Goal: Transaction & Acquisition: Purchase product/service

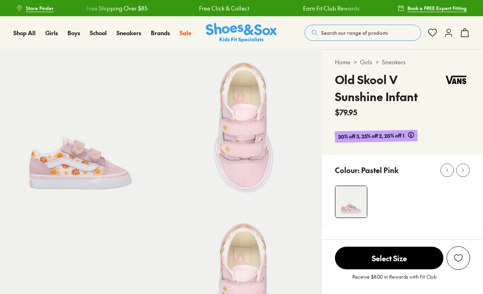
select select "*"
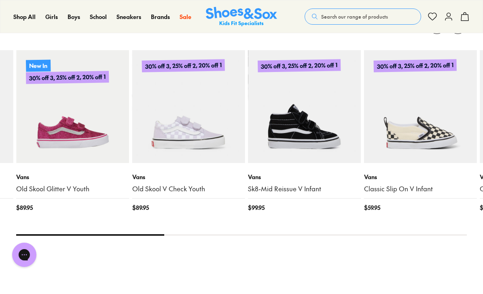
scroll to position [830, 0]
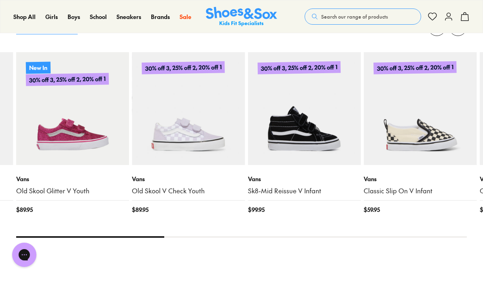
click at [45, 155] on div "Close dialog Join the FREE Fit Club & Get 10% Back Sign up to join our FREE Fit…" at bounding box center [241, 147] width 483 height 294
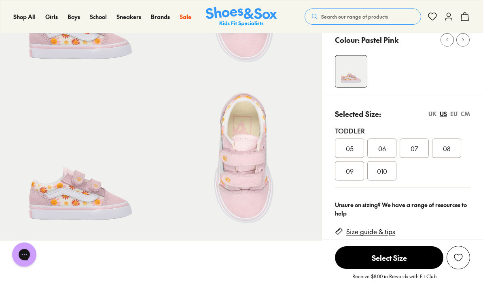
scroll to position [144, 0]
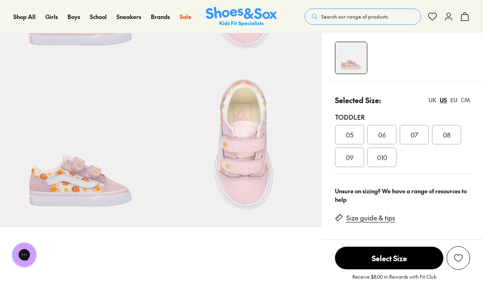
click at [347, 157] on span "09" at bounding box center [350, 157] width 8 height 10
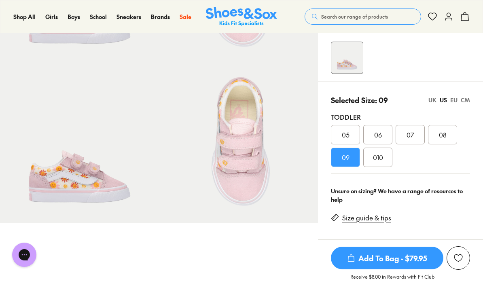
click at [376, 259] on span "Add To Bag - $79.95" at bounding box center [387, 258] width 112 height 23
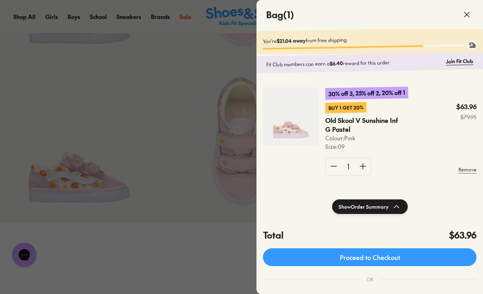
click at [204, 157] on div at bounding box center [241, 147] width 483 height 294
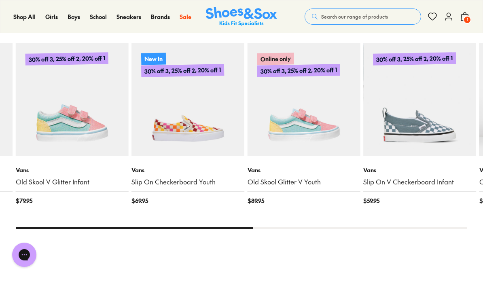
scroll to position [834, 0]
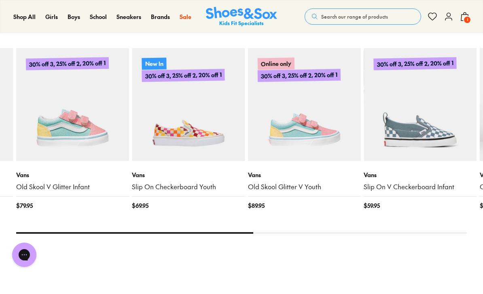
click at [46, 148] on img at bounding box center [72, 104] width 113 height 113
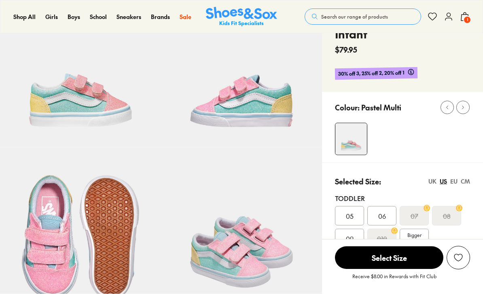
select select "*"
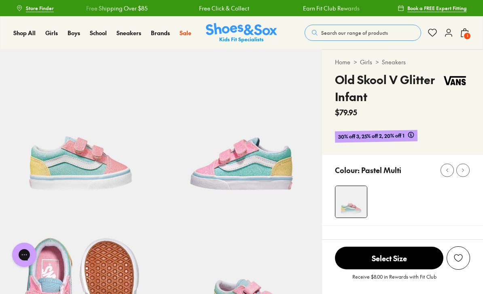
click at [276, 105] on span "Kids (3-8 years)" at bounding box center [295, 114] width 38 height 19
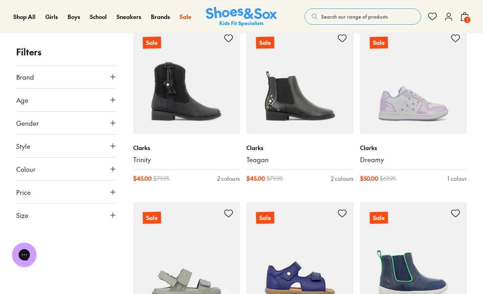
scroll to position [1403, 0]
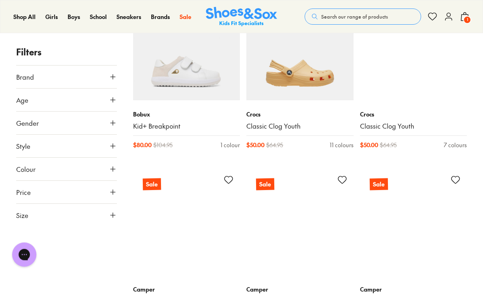
scroll to position [1946, 0]
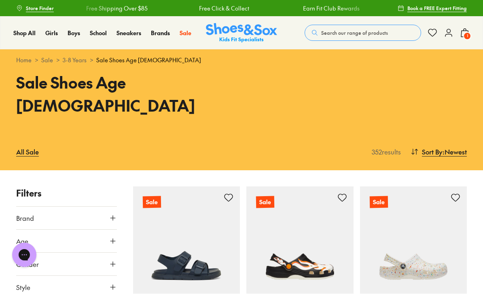
click at [95, 78] on span "Sneakers" at bounding box center [93, 73] width 27 height 10
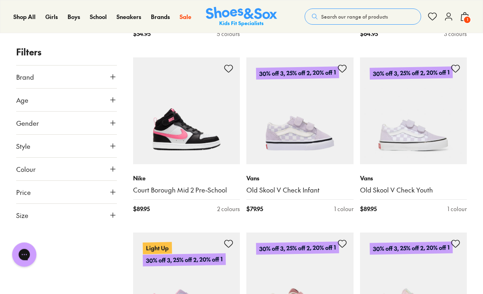
scroll to position [470, 0]
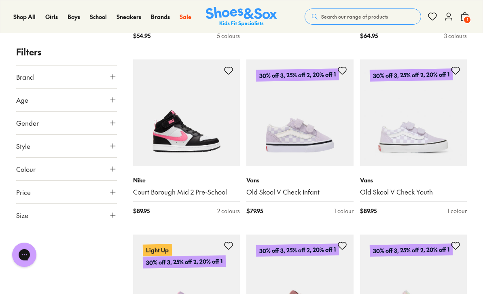
click at [325, 141] on img at bounding box center [299, 112] width 107 height 107
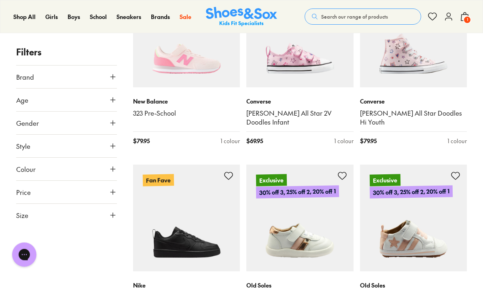
scroll to position [900, 0]
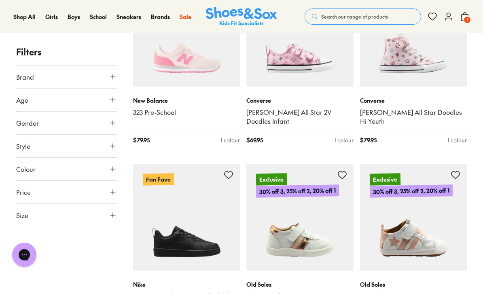
click at [430, 82] on img at bounding box center [413, 32] width 107 height 107
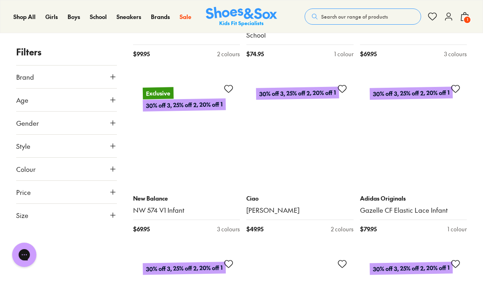
scroll to position [3318, 0]
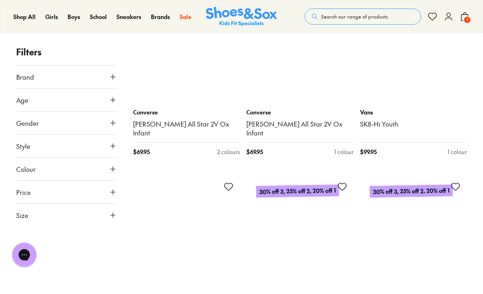
scroll to position [4297, 0]
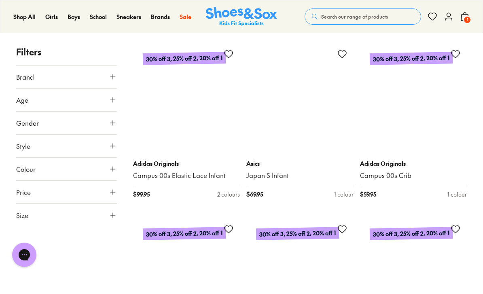
scroll to position [6422, 0]
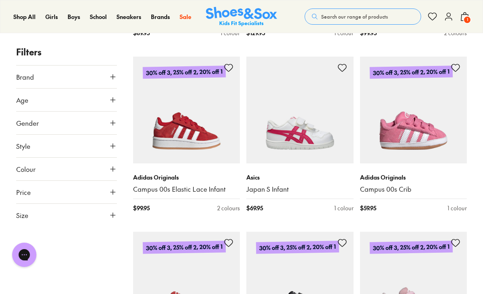
click at [157, 70] on img at bounding box center [186, 110] width 107 height 107
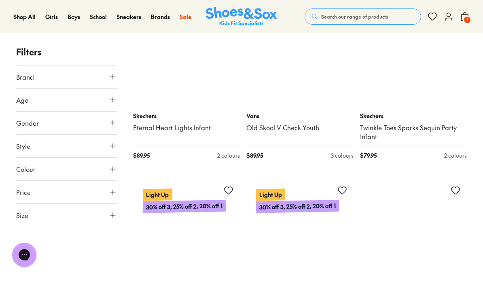
scroll to position [9174, 0]
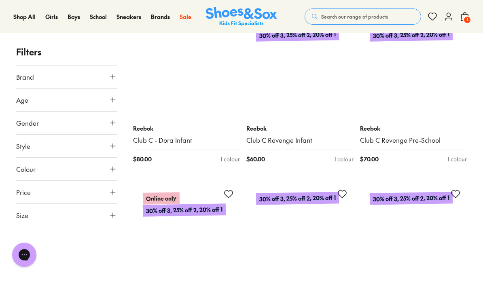
scroll to position [10948, 0]
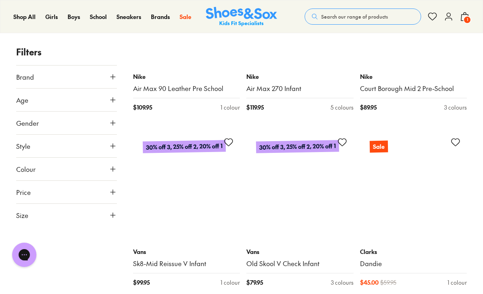
scroll to position [12380, 0]
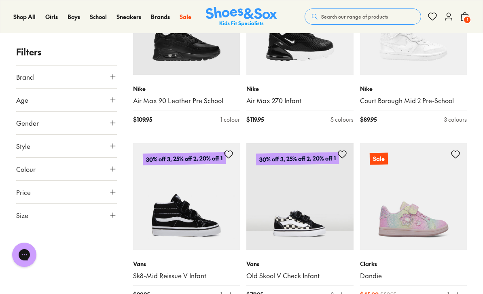
click at [286, 143] on img at bounding box center [299, 196] width 107 height 107
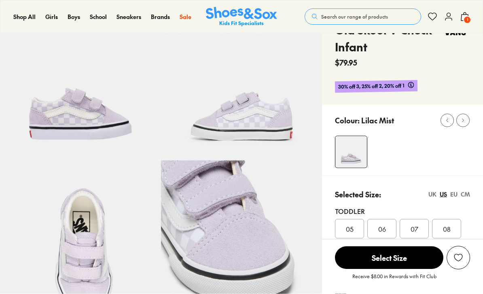
scroll to position [53, 0]
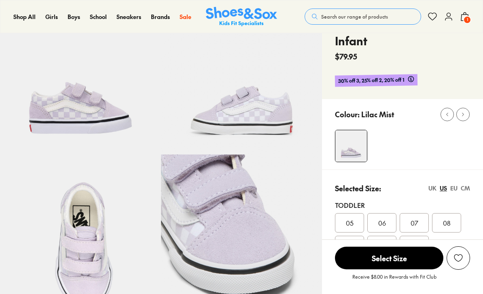
select select "*"
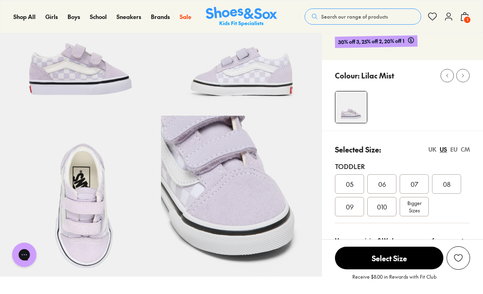
scroll to position [0, 0]
click at [351, 209] on span "09" at bounding box center [350, 207] width 8 height 10
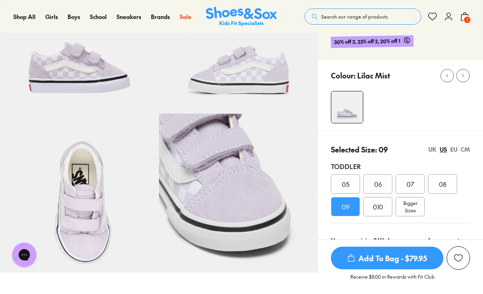
click at [412, 269] on span "Add To Bag - $79.95" at bounding box center [387, 258] width 112 height 23
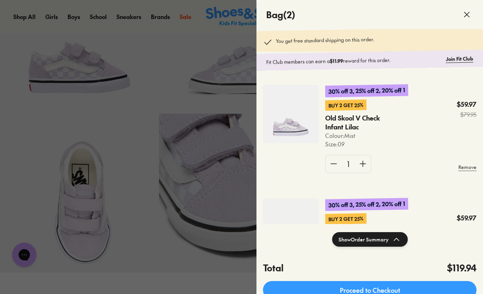
click at [74, 175] on div at bounding box center [241, 147] width 483 height 294
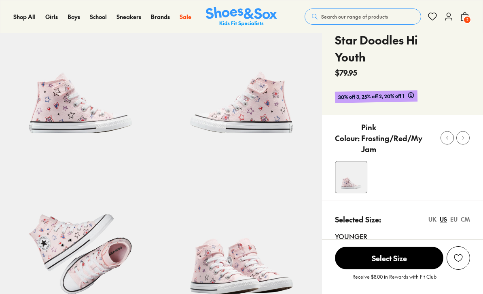
select select "*"
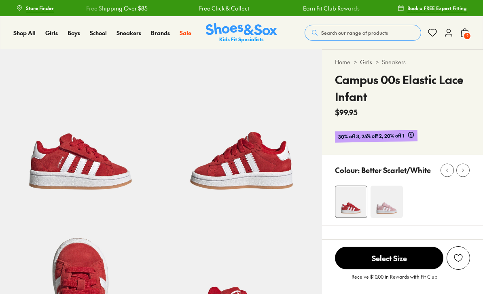
scroll to position [186, 0]
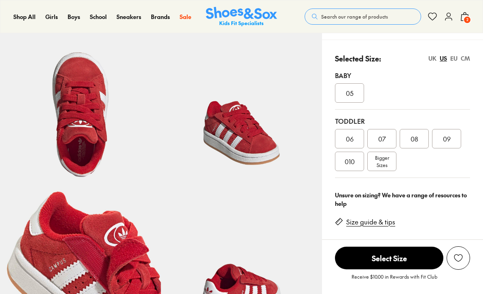
select select "*"
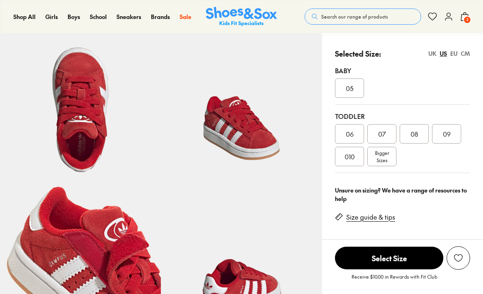
click at [354, 94] on div "05" at bounding box center [349, 87] width 29 height 19
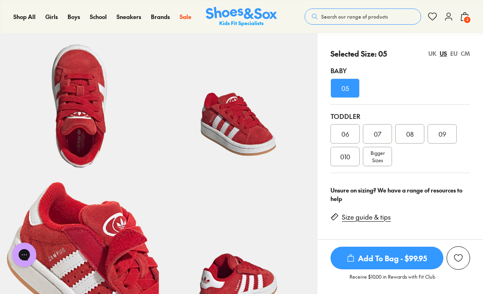
click at [391, 261] on span "Add To Bag - $99.95" at bounding box center [386, 258] width 113 height 23
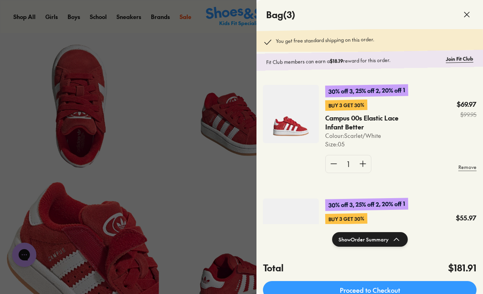
click at [49, 134] on div at bounding box center [241, 147] width 483 height 294
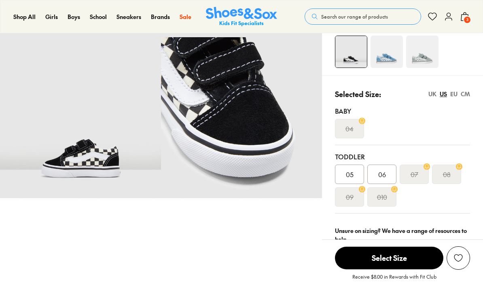
select select "*"
